Goal: Transaction & Acquisition: Purchase product/service

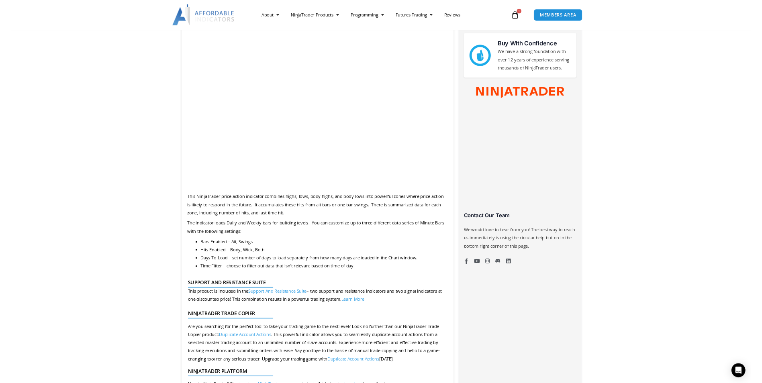
scroll to position [402, 0]
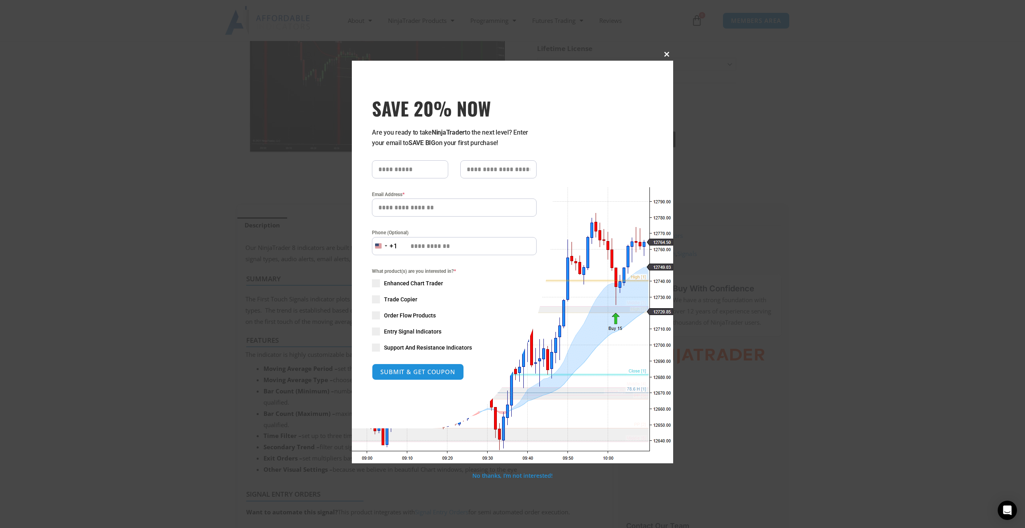
click at [668, 52] on span at bounding box center [667, 54] width 13 height 5
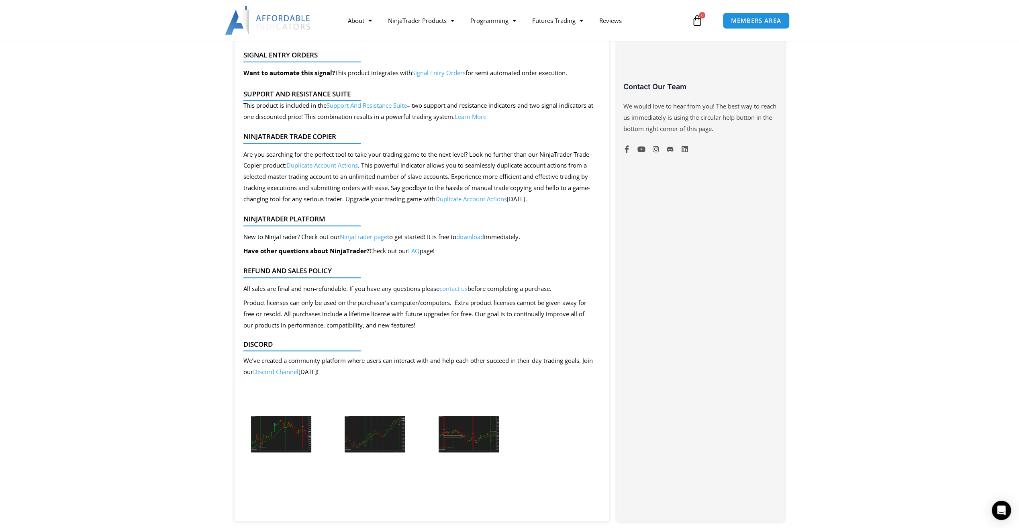
scroll to position [603, 0]
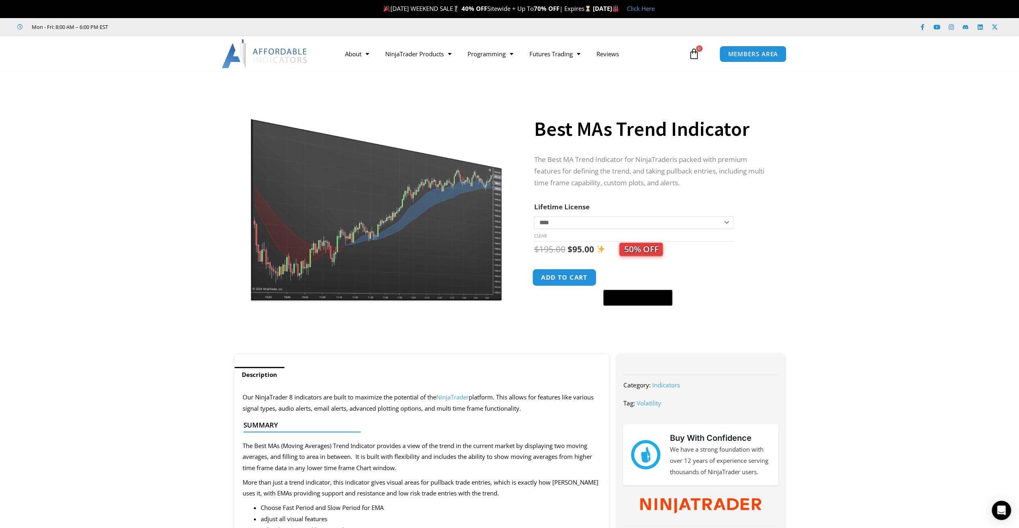
click at [565, 279] on button "Add to cart" at bounding box center [565, 277] width 64 height 17
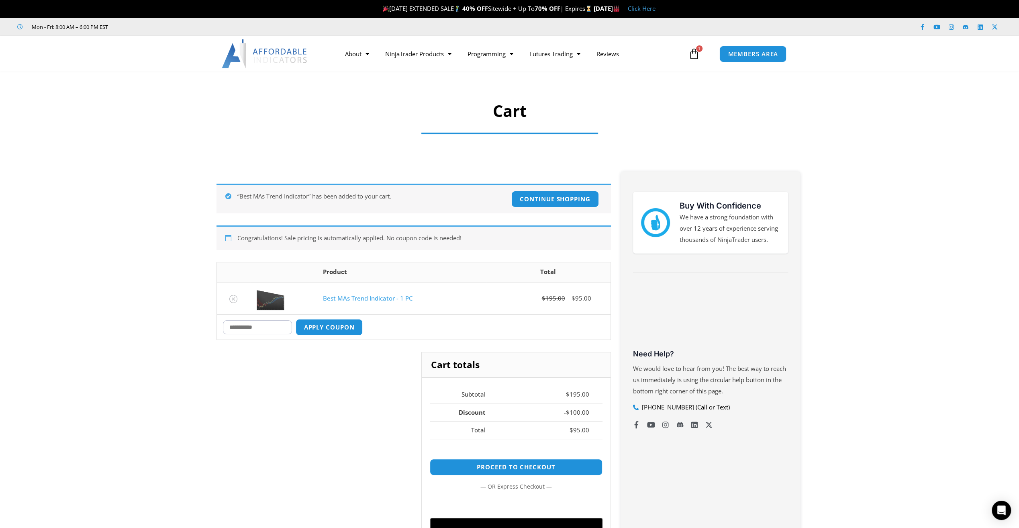
scroll to position [161, 0]
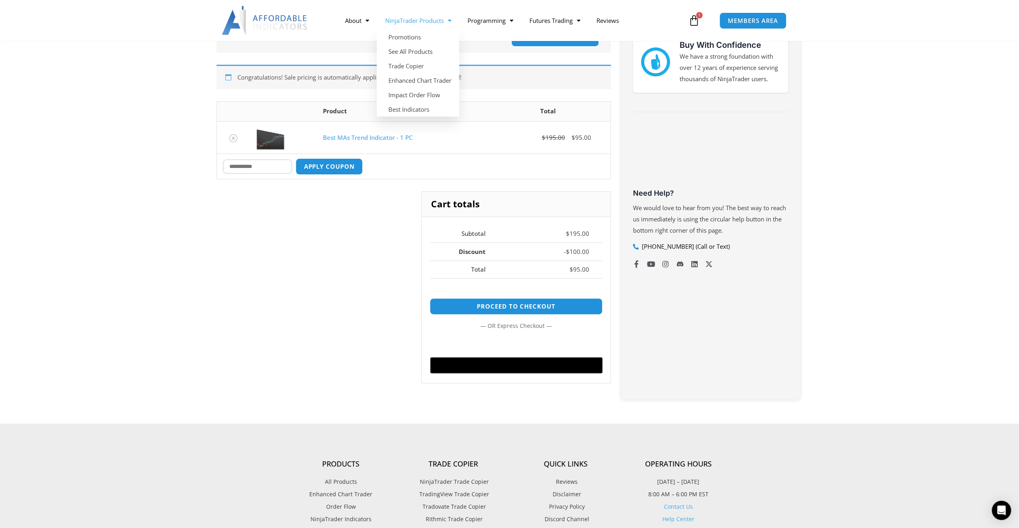
click at [440, 19] on link "NinjaTrader Products" at bounding box center [418, 20] width 82 height 18
